Goal: Task Accomplishment & Management: Use online tool/utility

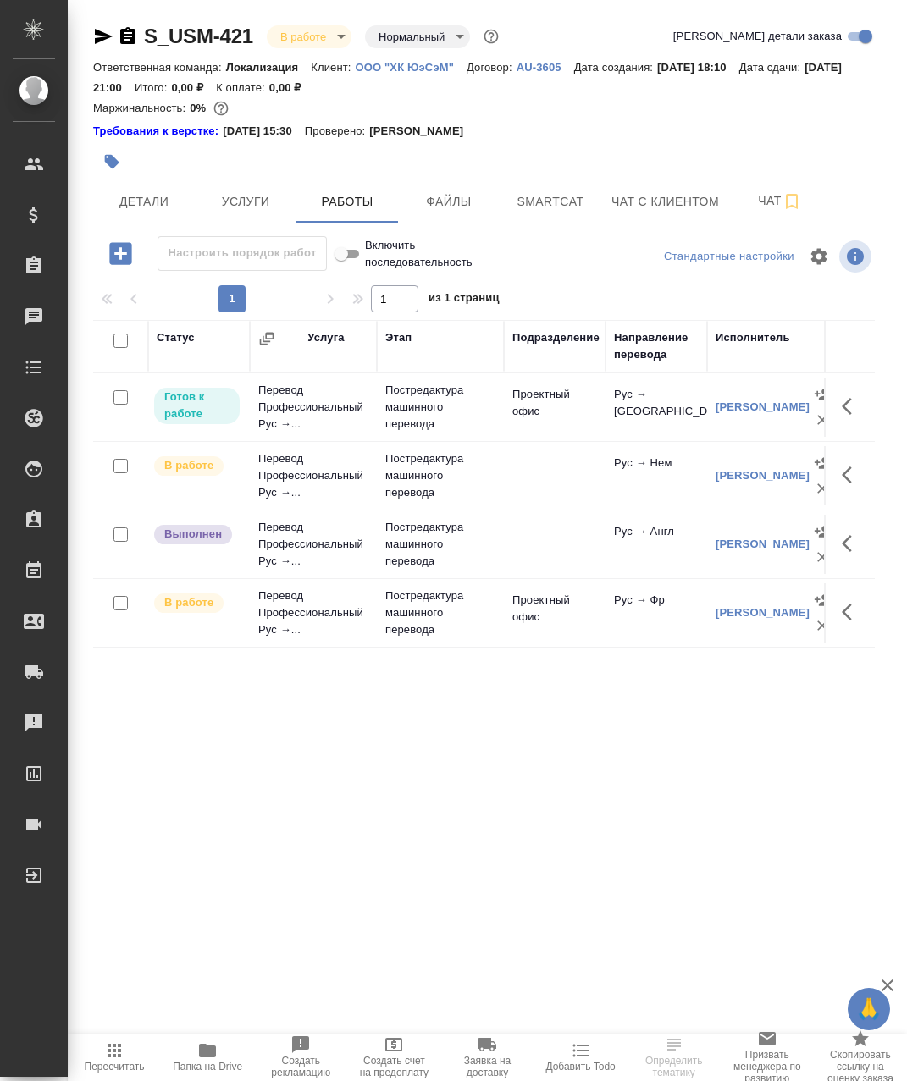
click at [232, 1067] on span "Папка на Drive" at bounding box center [207, 1067] width 69 height 12
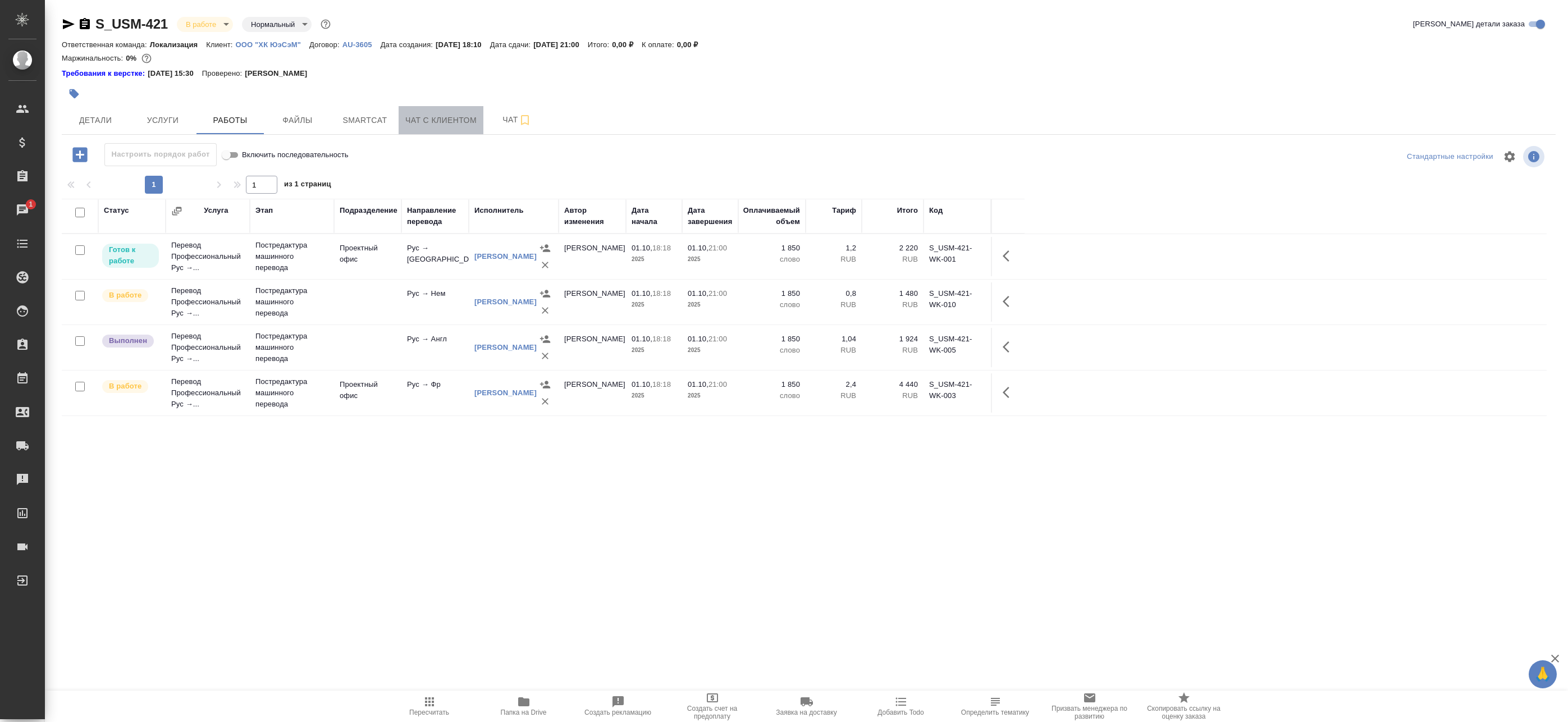
click at [426, 119] on span "Чат с клиентом" at bounding box center [441, 120] width 72 height 14
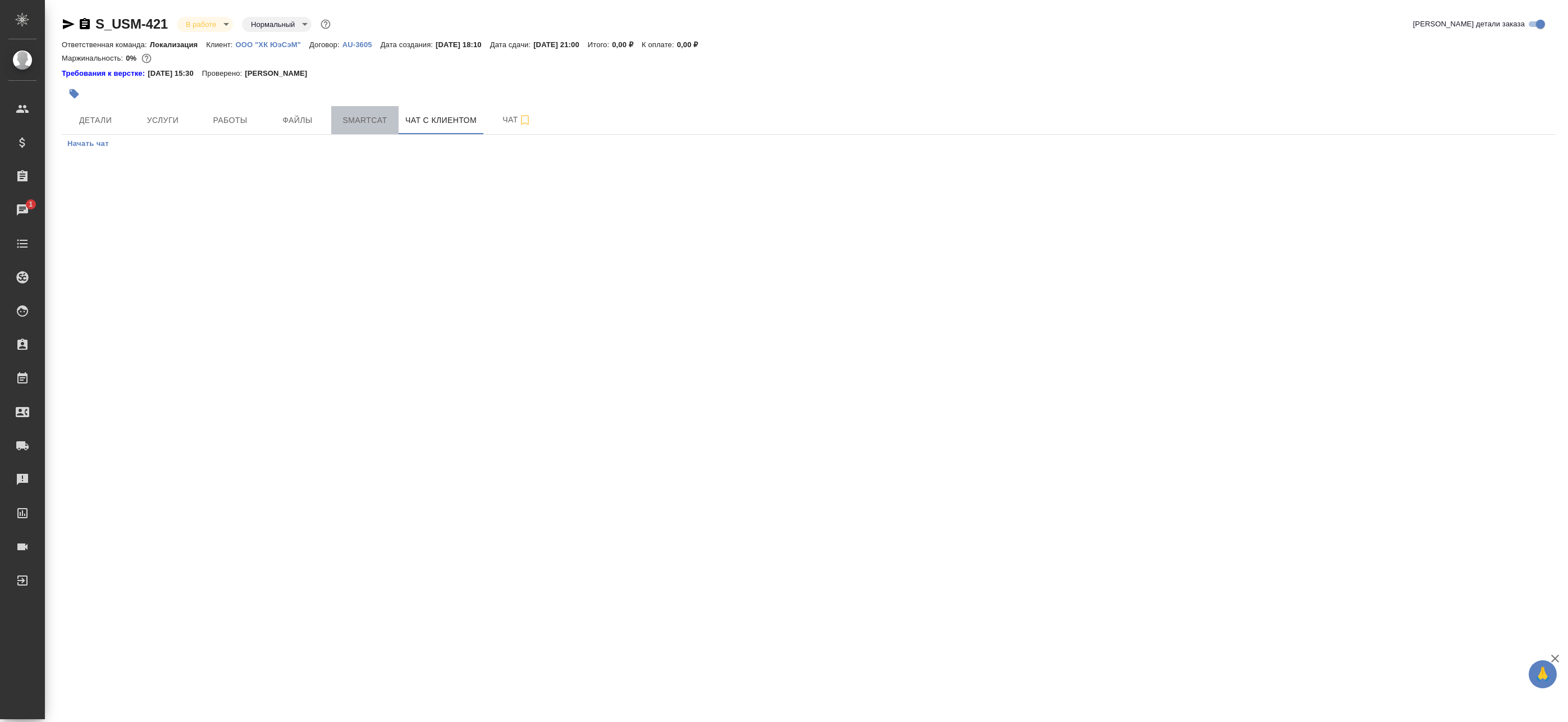
click at [357, 119] on span "Smartcat" at bounding box center [365, 120] width 54 height 14
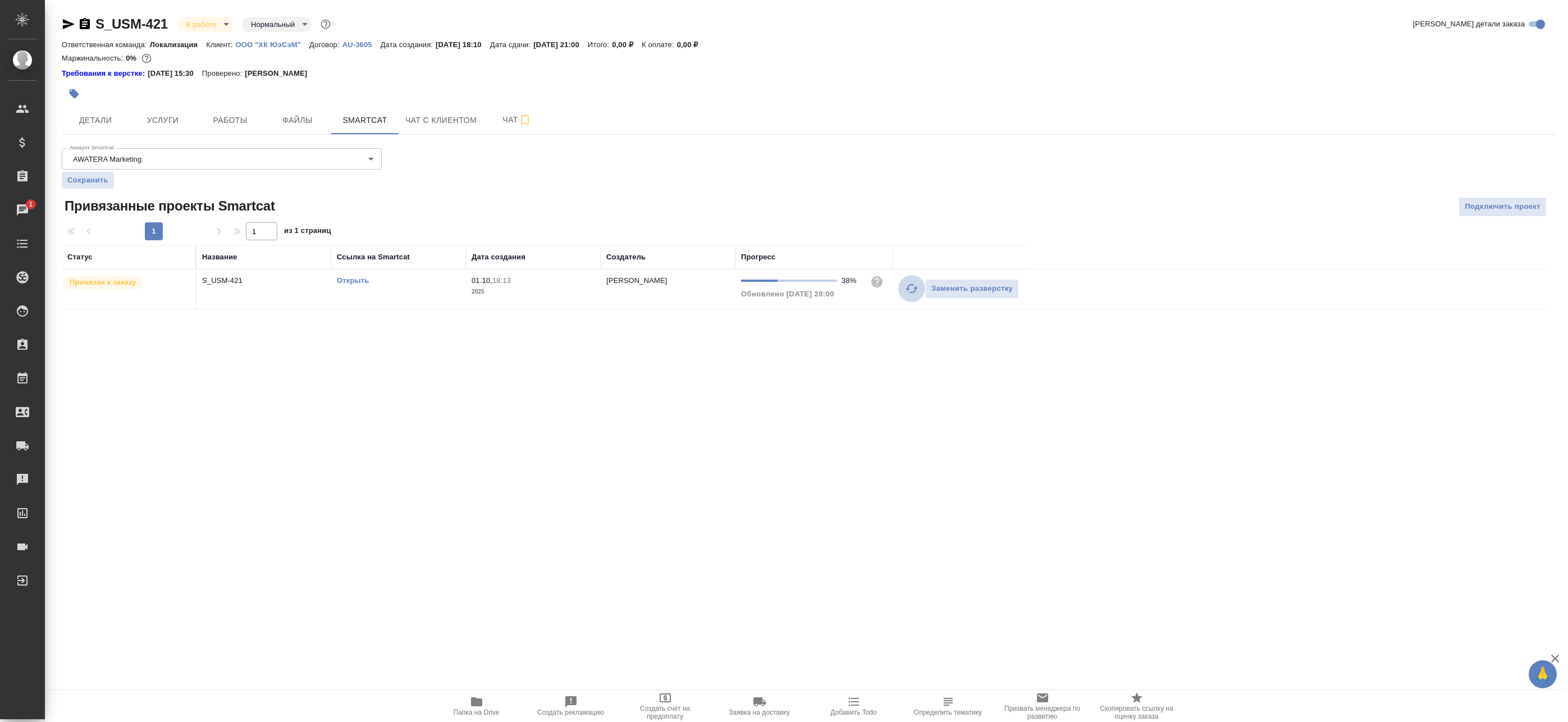
click at [912, 293] on icon "button" at bounding box center [912, 288] width 13 height 9
